Goal: Transaction & Acquisition: Purchase product/service

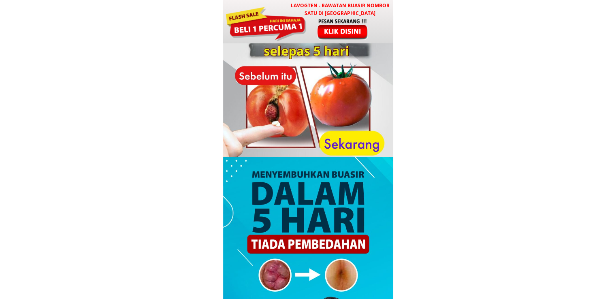
click at [348, 43] on div at bounding box center [308, 101] width 170 height 170
click at [352, 33] on div at bounding box center [342, 29] width 67 height 22
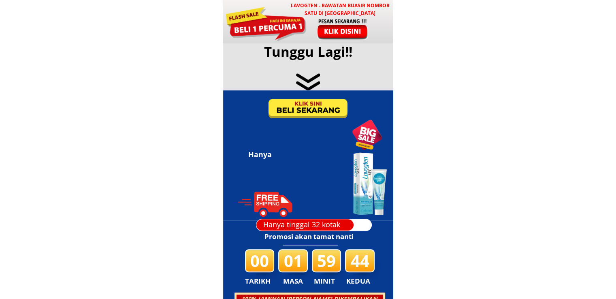
scroll to position [3903, 0]
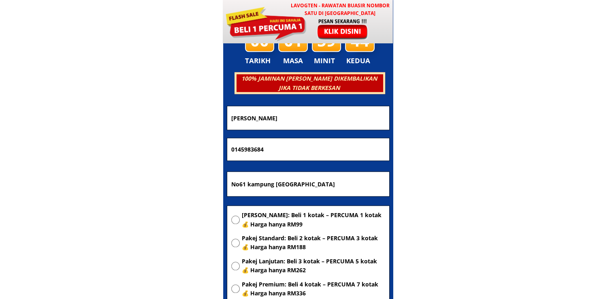
drag, startPoint x: 321, startPoint y: 181, endPoint x: 153, endPoint y: 182, distance: 168.4
click at [154, 182] on body "LAVOGTEN - Rawatan Buasir Nombor Satu di [GEOGRAPHIC_DATA] Dengarkan pengalaman…" at bounding box center [308, 232] width 616 height 8271
paste input "[GEOGRAPHIC_DATA]"
type input "[GEOGRAPHIC_DATA]"
click at [281, 212] on span "[PERSON_NAME]: Beli 1 kotak – PERCUMA 1 kotak 💰 Harga hanya RM99" at bounding box center [313, 220] width 143 height 18
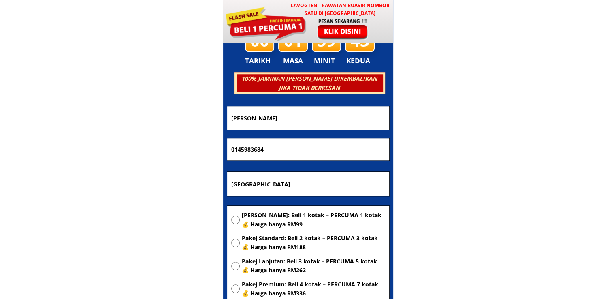
radio input "true"
drag, startPoint x: 313, startPoint y: 150, endPoint x: 78, endPoint y: 148, distance: 234.8
click at [79, 148] on body "LAVOGTEN - Rawatan Buasir Nombor Satu di [GEOGRAPHIC_DATA] Dengarkan pengalaman…" at bounding box center [308, 232] width 616 height 8271
paste input "[PHONE_NUMBER]"
click at [243, 149] on input "019-884 4254" at bounding box center [308, 149] width 158 height 23
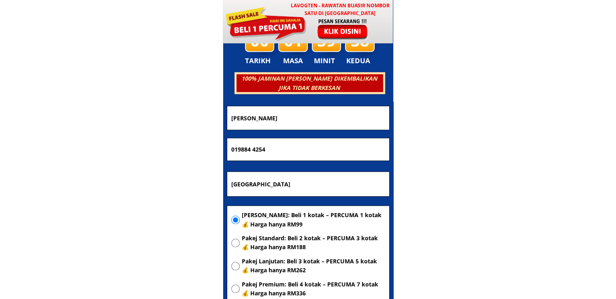
click at [254, 150] on input "019884 4254" at bounding box center [308, 149] width 158 height 23
click at [252, 149] on input "019884 4254" at bounding box center [308, 149] width 158 height 23
type input "0198844254"
drag, startPoint x: 296, startPoint y: 117, endPoint x: 83, endPoint y: 125, distance: 212.7
click at [86, 125] on body "LAVOGTEN - Rawatan Buasir Nombor Satu di [GEOGRAPHIC_DATA] Dengarkan pengalaman…" at bounding box center [308, 232] width 616 height 8271
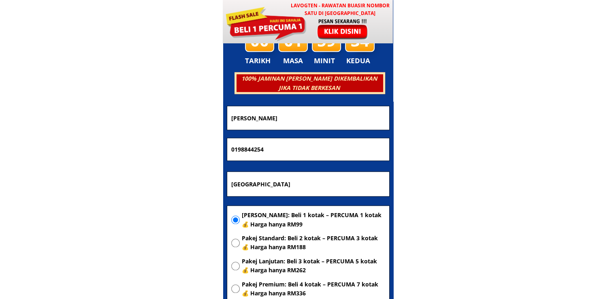
paste input "[PERSON_NAME]"
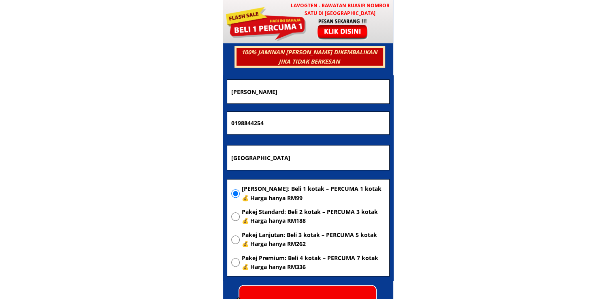
scroll to position [3944, 0]
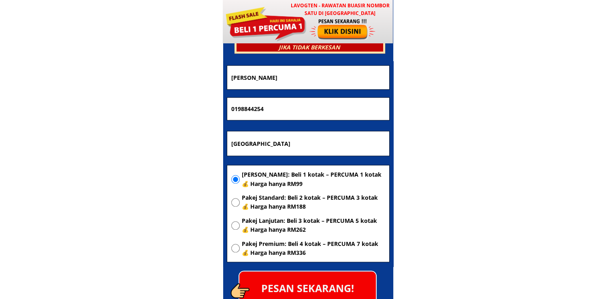
type input "[PERSON_NAME]"
click at [313, 283] on p "PESAN SEKARANG!" at bounding box center [307, 287] width 136 height 33
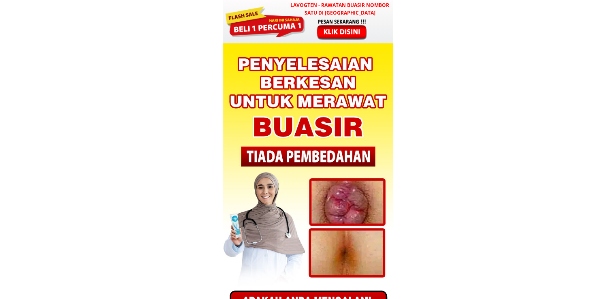
click at [344, 20] on div at bounding box center [342, 29] width 67 height 22
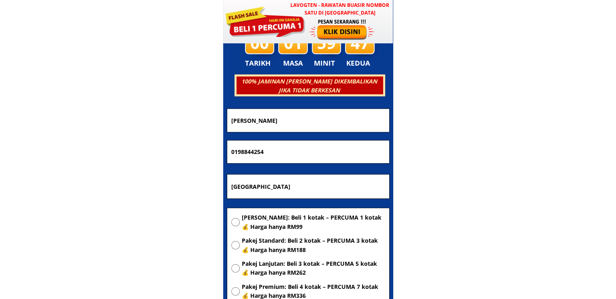
scroll to position [2301, 0]
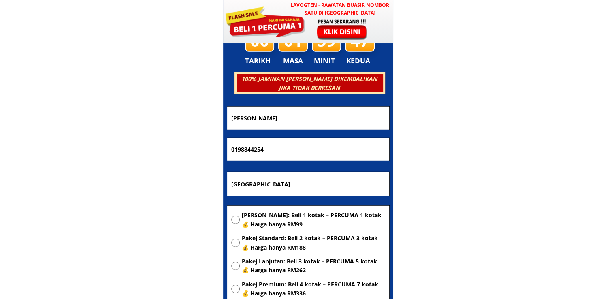
click at [344, 182] on input "[GEOGRAPHIC_DATA]" at bounding box center [308, 184] width 158 height 24
paste input "Kuala Lumpur"
type input "Kuala Lumpur"
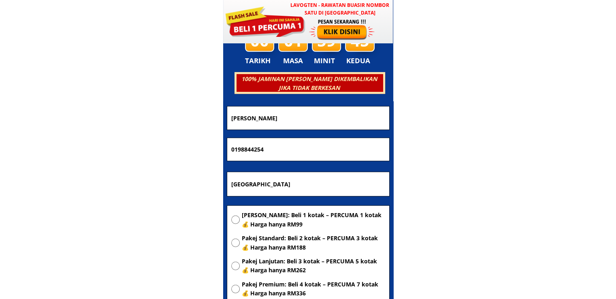
drag, startPoint x: 298, startPoint y: 144, endPoint x: 13, endPoint y: 151, distance: 284.7
paste input "49911899"
type input "0149911899"
drag, startPoint x: 243, startPoint y: 114, endPoint x: 139, endPoint y: 118, distance: 103.7
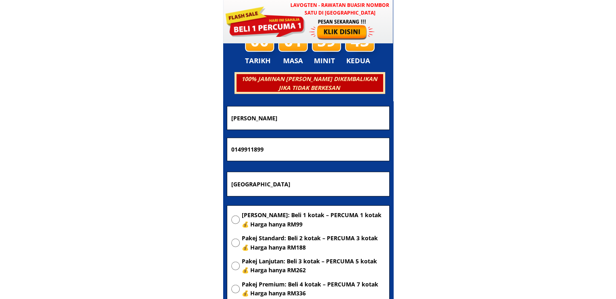
click at [283, 189] on input "Kuala Lumpur" at bounding box center [308, 184] width 158 height 24
drag, startPoint x: 298, startPoint y: 121, endPoint x: 157, endPoint y: 125, distance: 140.5
click at [303, 125] on input "[PERSON_NAME]" at bounding box center [308, 117] width 158 height 23
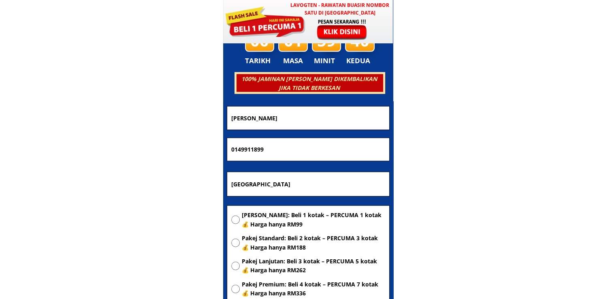
click at [303, 120] on input "[PERSON_NAME]" at bounding box center [308, 117] width 158 height 23
drag, startPoint x: 301, startPoint y: 119, endPoint x: 159, endPoint y: 122, distance: 141.7
paste input "Sukadi"
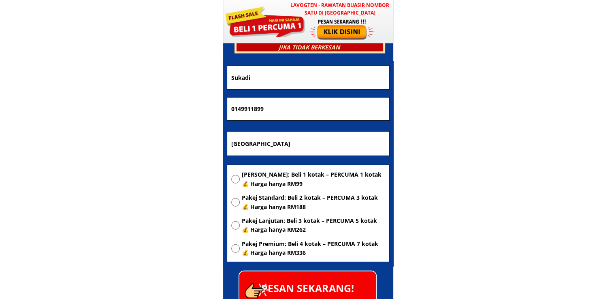
type input "Sukadi"
click at [289, 176] on span "[PERSON_NAME]: Beli 1 kotak – PERCUMA 1 kotak 💰 Harga hanya RM99" at bounding box center [313, 179] width 143 height 18
radio input "true"
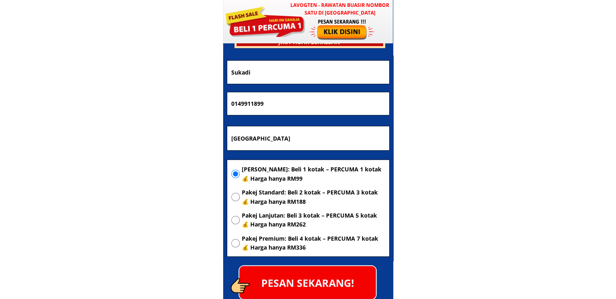
scroll to position [2382, 0]
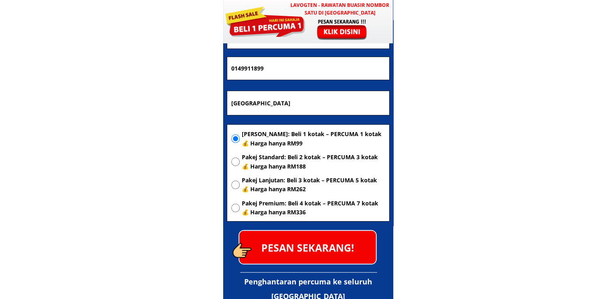
click at [315, 252] on p "PESAN SEKARANG!" at bounding box center [307, 247] width 136 height 33
